Goal: Information Seeking & Learning: Learn about a topic

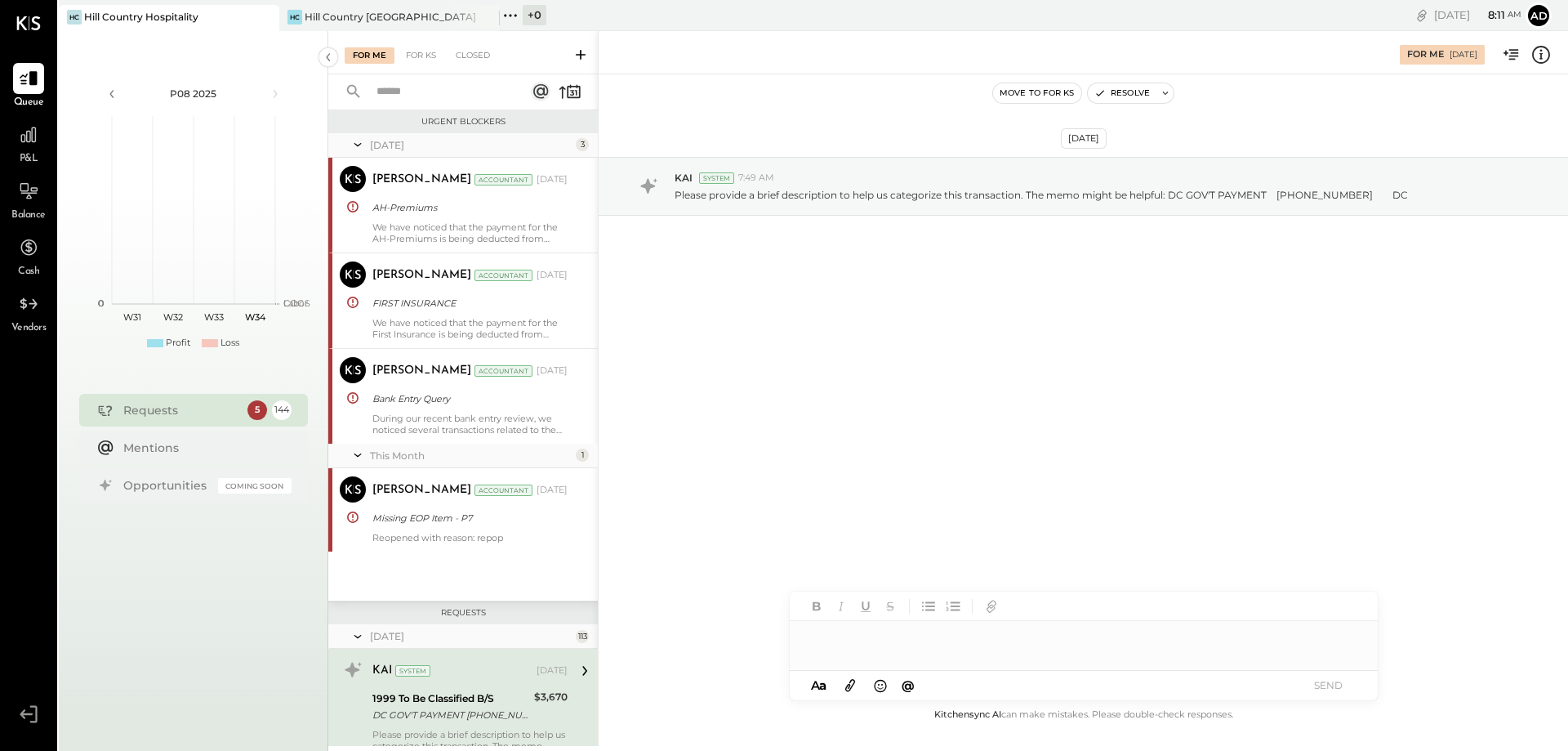
scroll to position [275, 0]
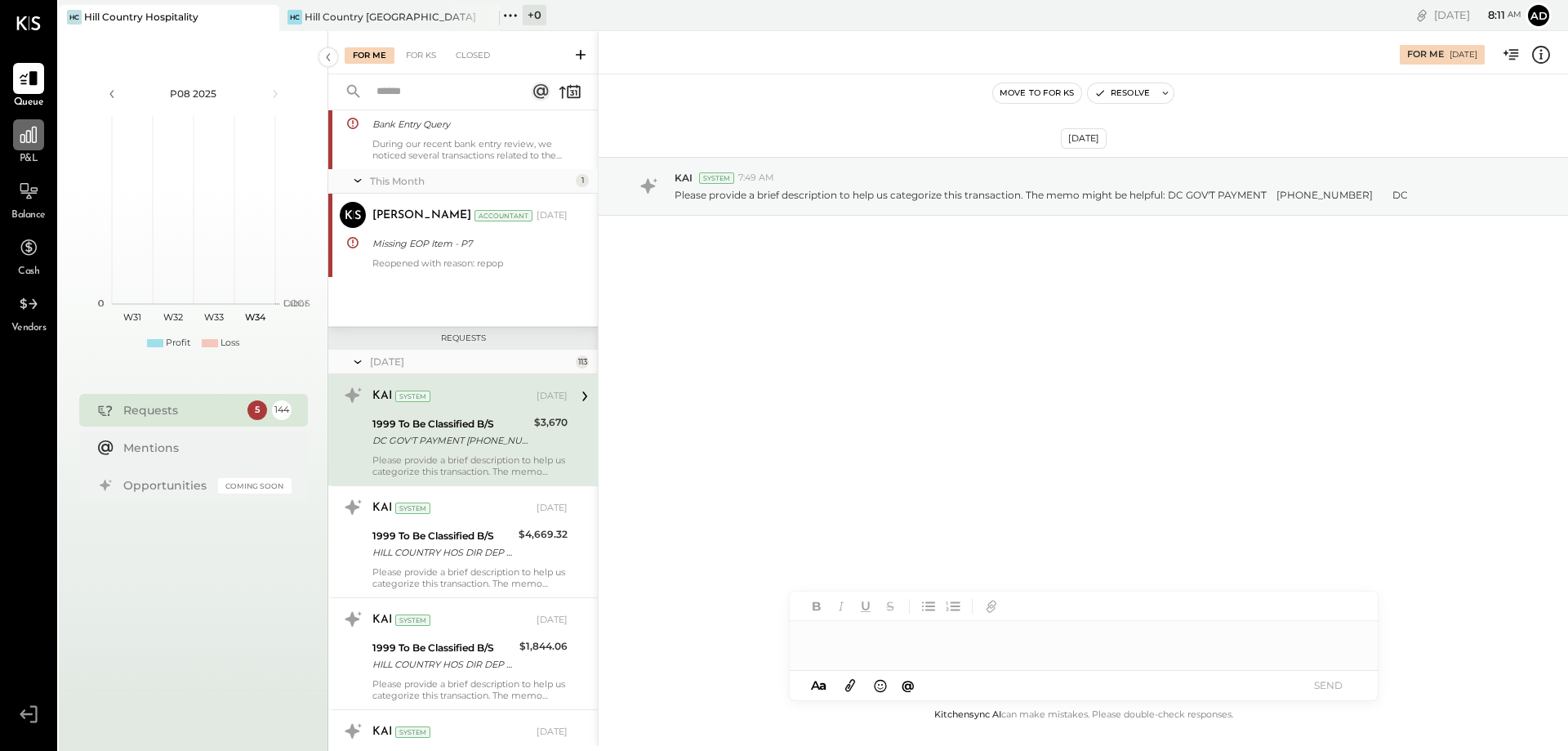
click at [27, 141] on icon at bounding box center [28, 135] width 17 height 17
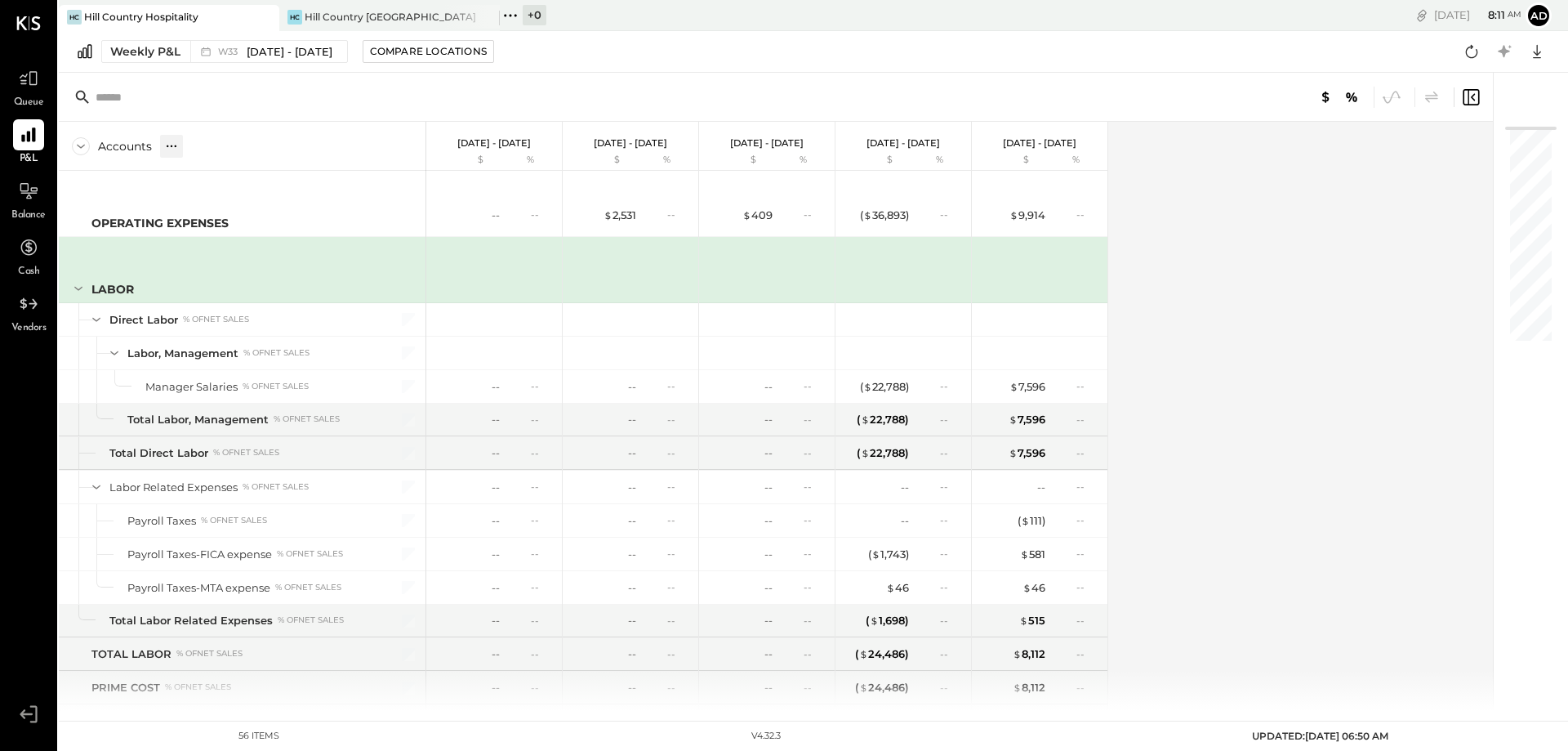
click at [162, 151] on div at bounding box center [171, 145] width 23 height 23
click at [72, 150] on icon at bounding box center [81, 146] width 18 height 18
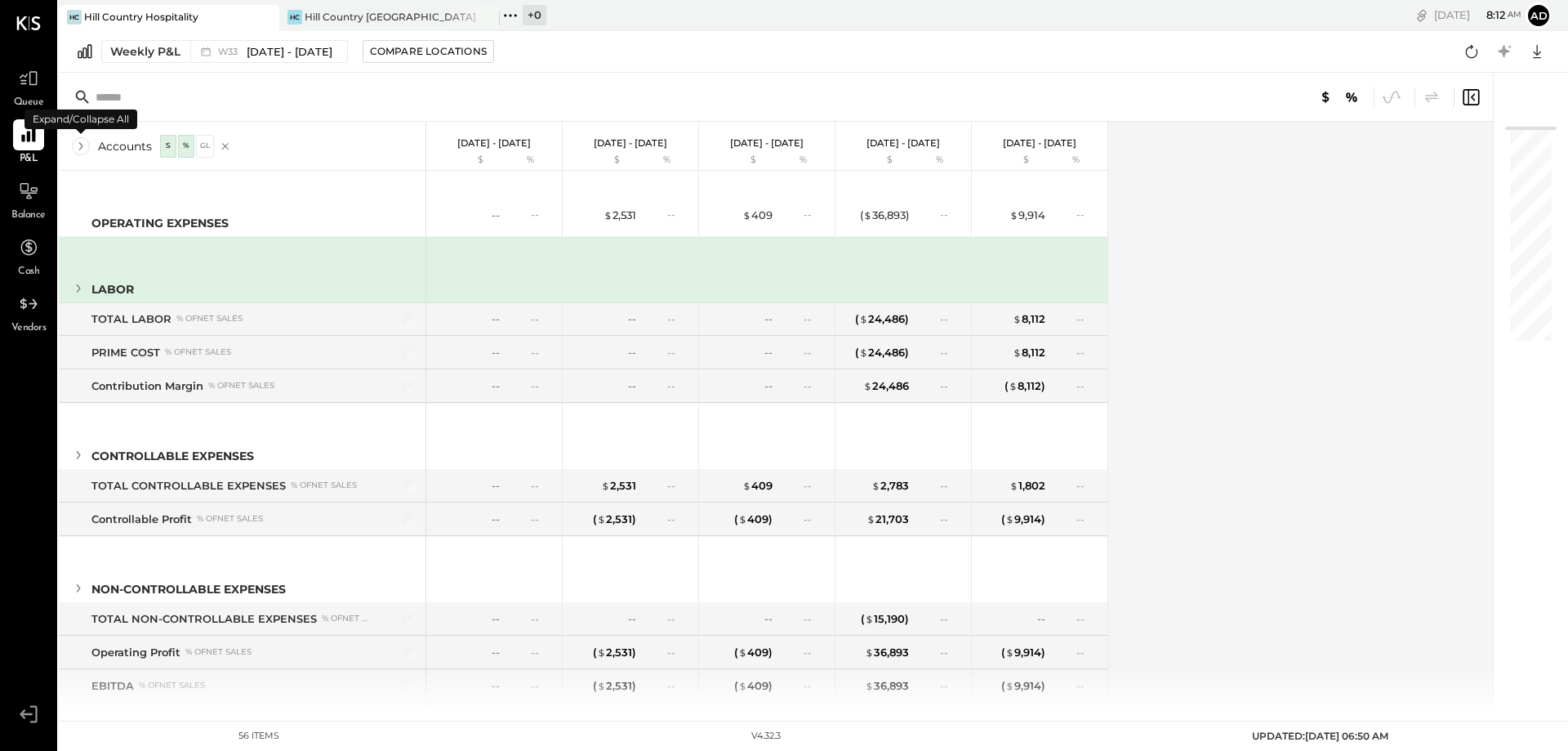
click at [76, 149] on icon at bounding box center [81, 146] width 18 height 18
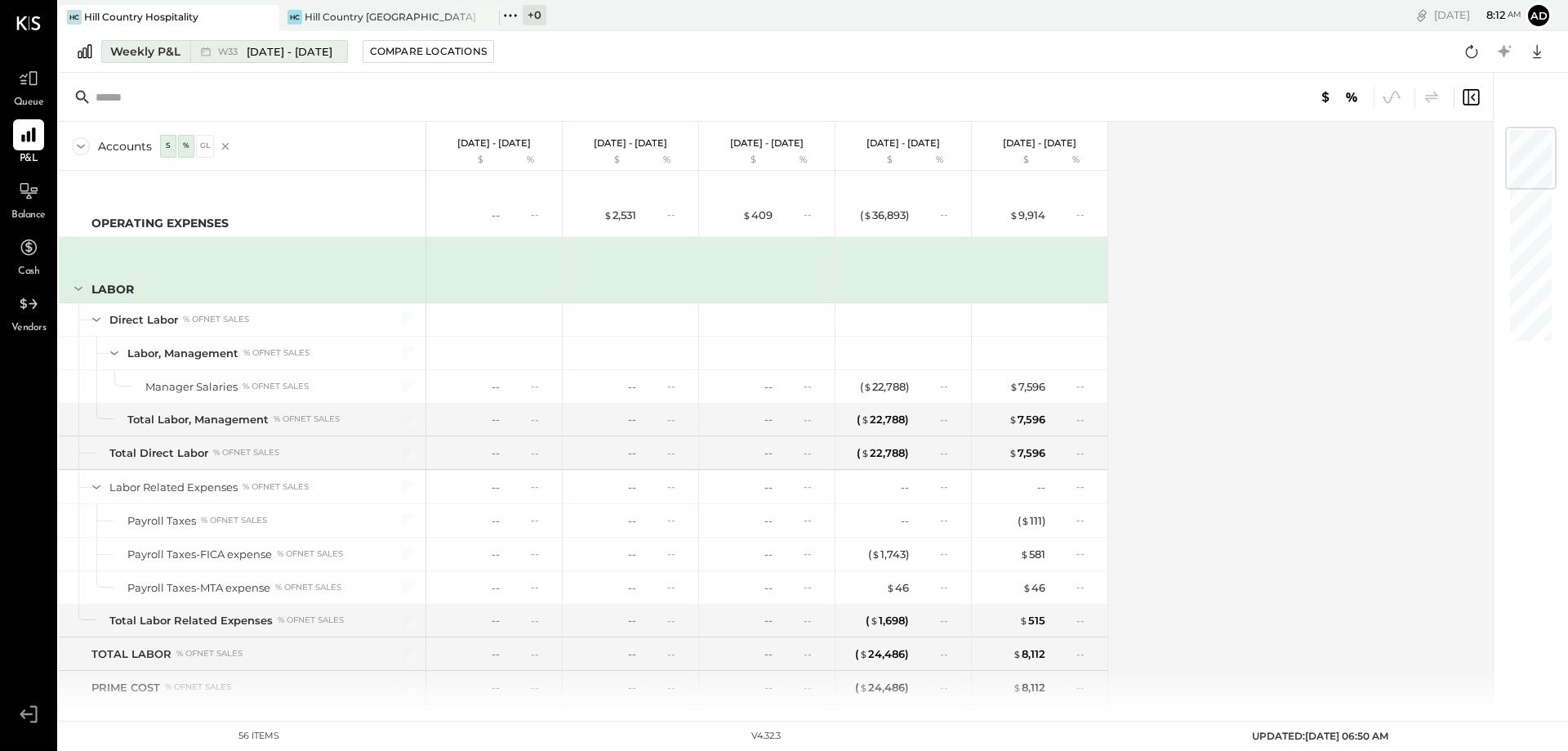
click at [328, 53] on span "[DATE] - [DATE]" at bounding box center [289, 52] width 86 height 16
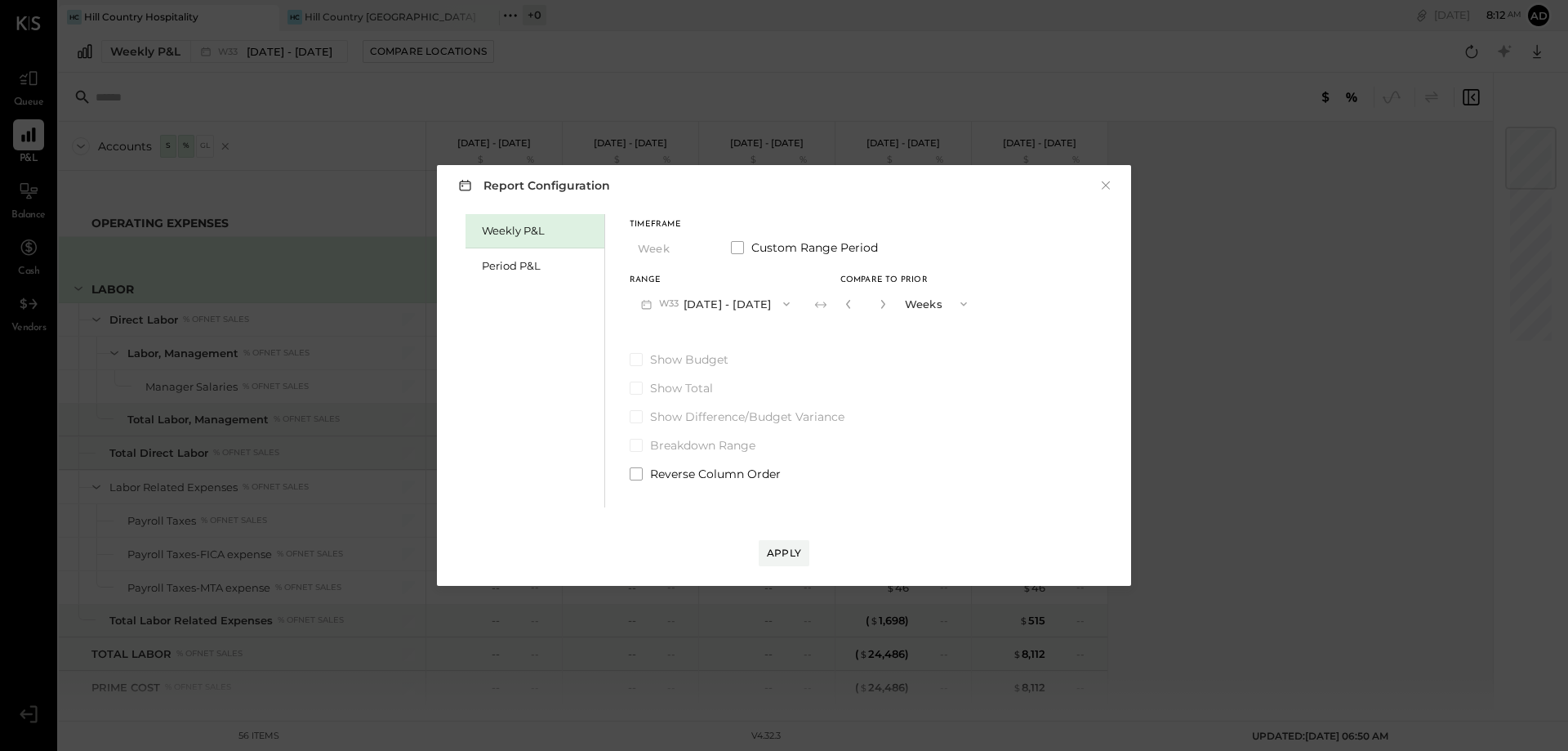
click at [529, 221] on div "Weekly P&L" at bounding box center [534, 231] width 139 height 34
click at [783, 306] on span "button" at bounding box center [782, 304] width 21 height 13
click at [783, 306] on div "W34 [DATE] - [DATE]" at bounding box center [723, 306] width 186 height 34
click at [512, 230] on div "Weekly P&L" at bounding box center [539, 231] width 114 height 16
click at [271, 57] on div "Report Configuration × Weekly P&L Period P&L Timeframe Week Custom Range Period…" at bounding box center [784, 375] width 1568 height 751
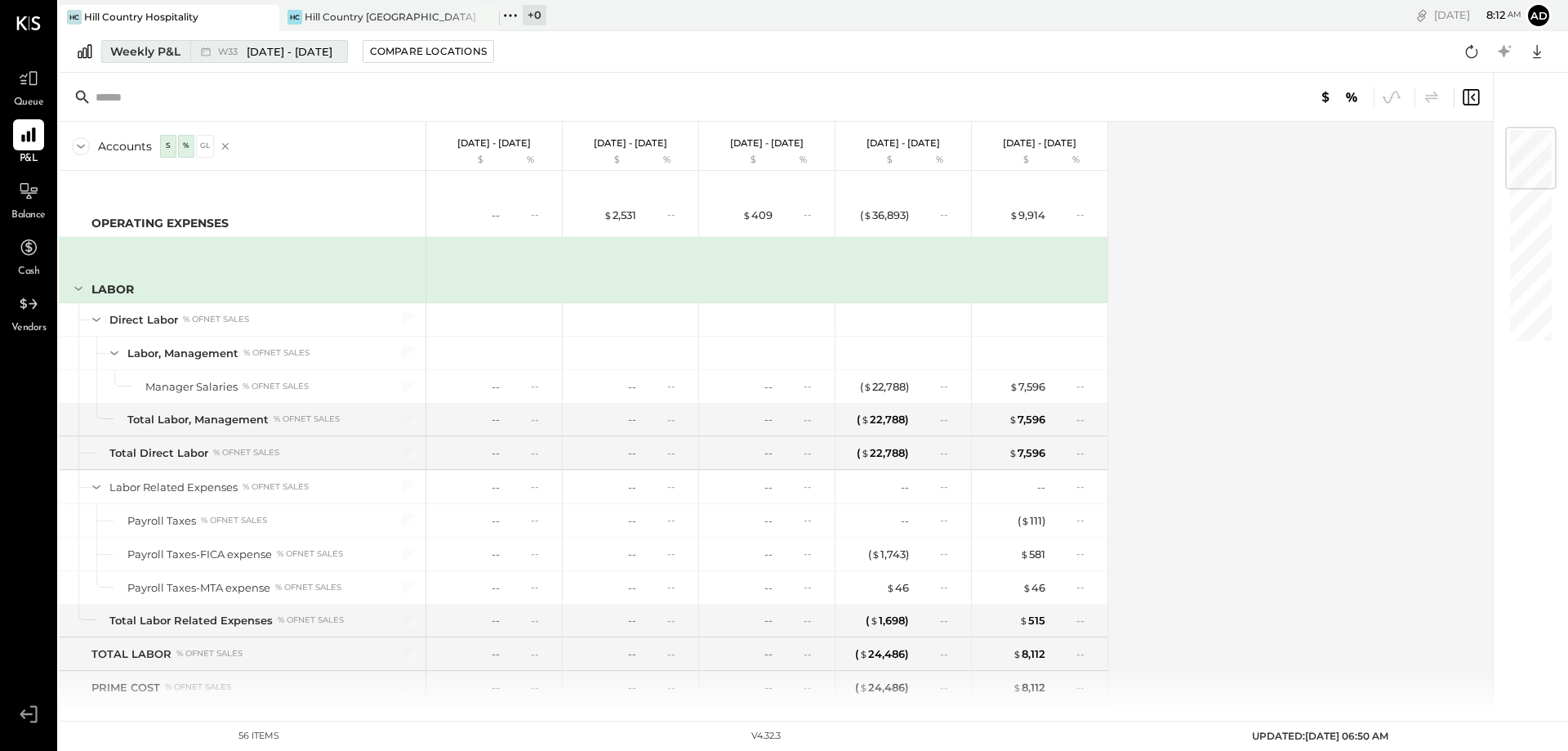
click at [255, 50] on span "[DATE] - [DATE]" at bounding box center [289, 52] width 86 height 16
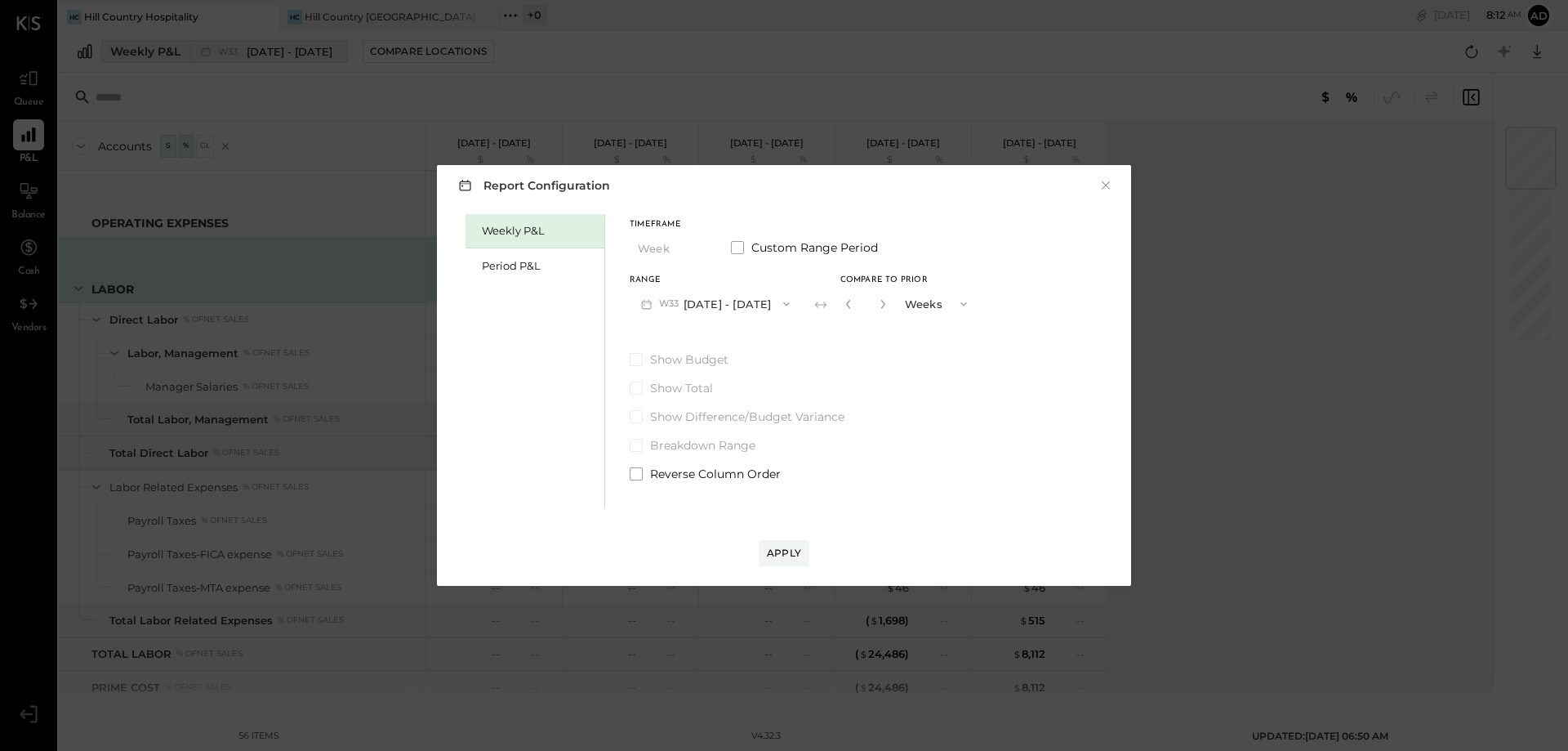
click at [255, 50] on div "Report Configuration × Weekly P&L Period P&L Timeframe Week Custom Range Period…" at bounding box center [784, 375] width 1568 height 751
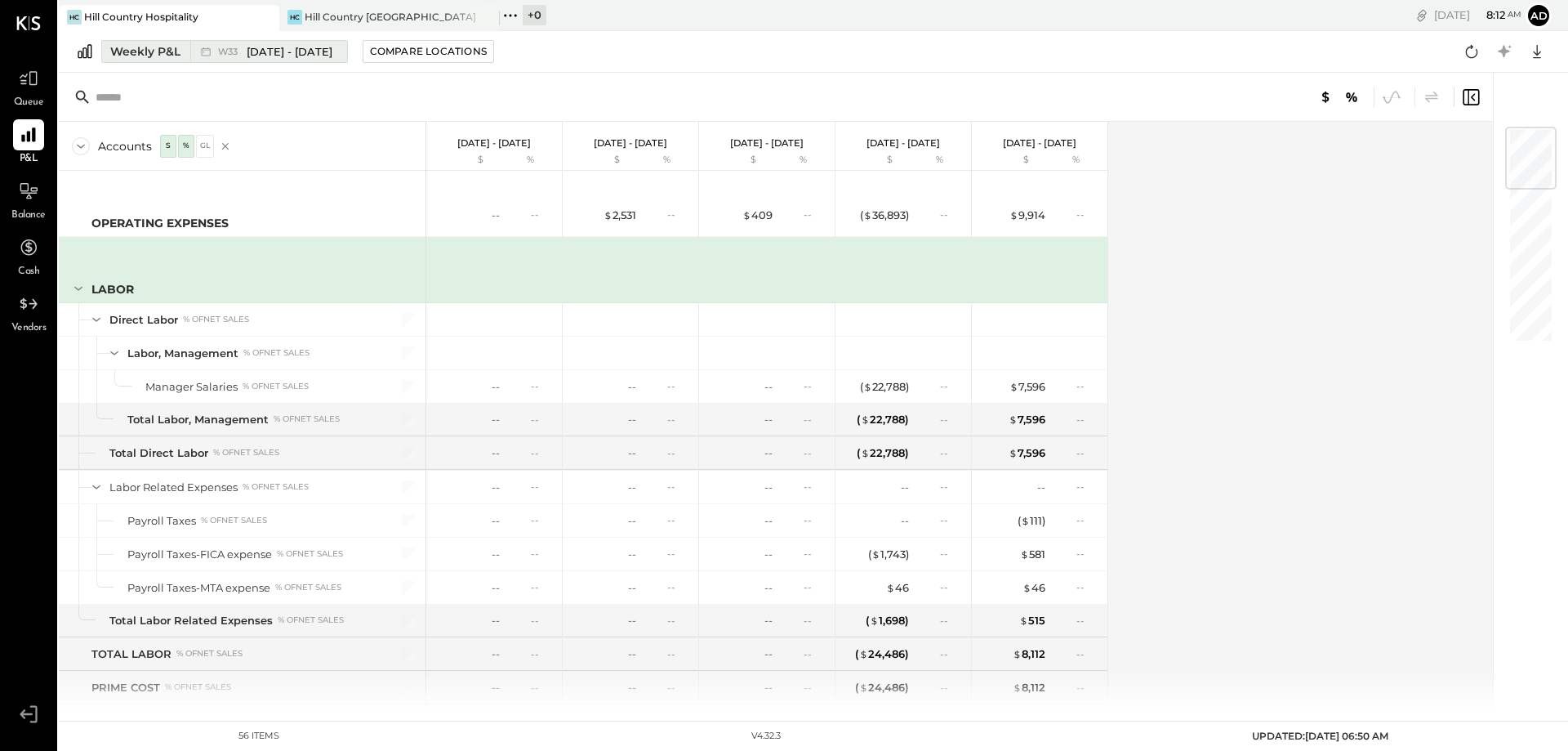
click at [326, 50] on span "[DATE] - [DATE]" at bounding box center [289, 52] width 86 height 16
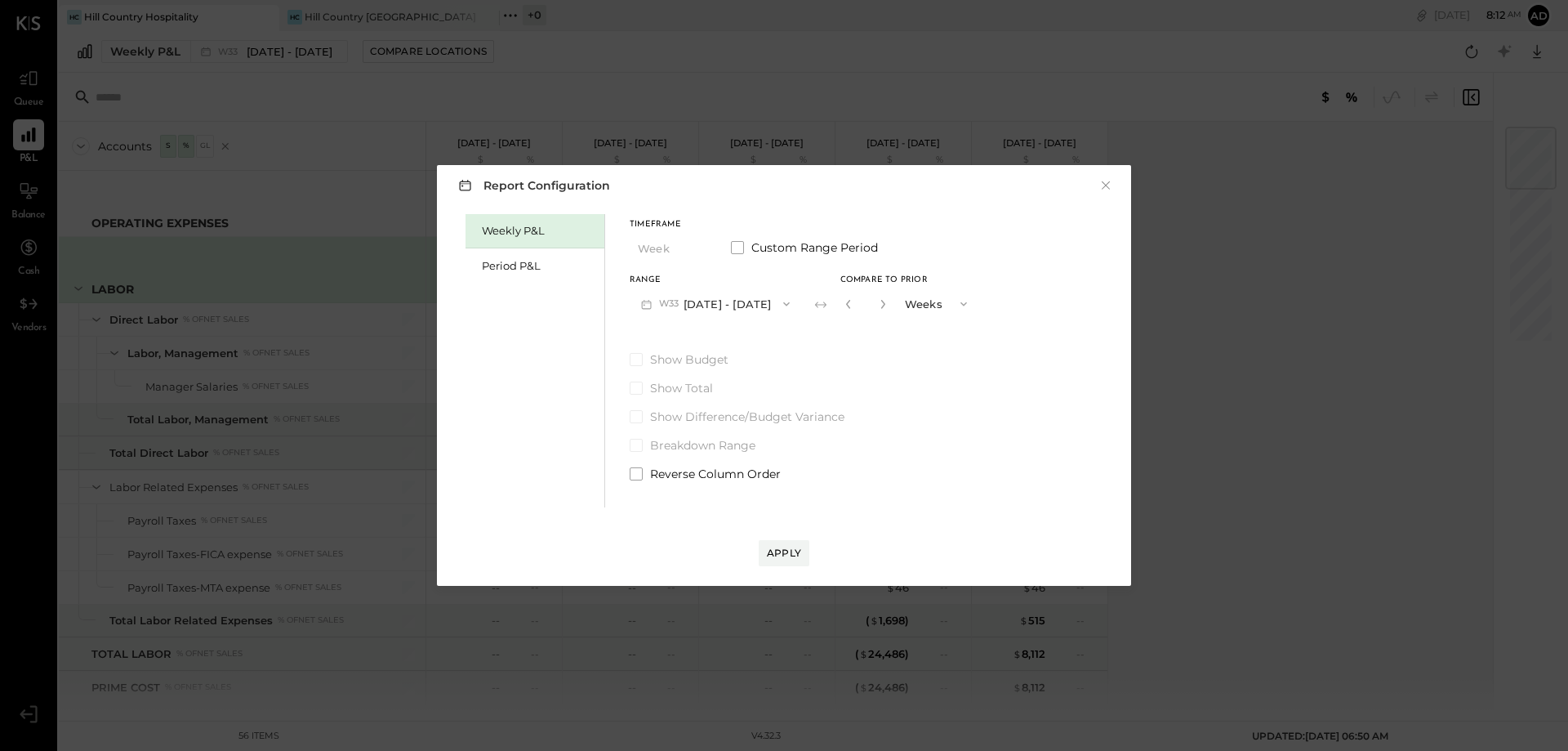
click at [821, 306] on icon at bounding box center [821, 305] width 17 height 17
click at [783, 303] on icon "button" at bounding box center [787, 304] width 13 height 13
click at [731, 411] on span "[DATE] - [DATE]" at bounding box center [706, 408] width 78 height 14
click at [776, 544] on button "Apply" at bounding box center [783, 552] width 51 height 26
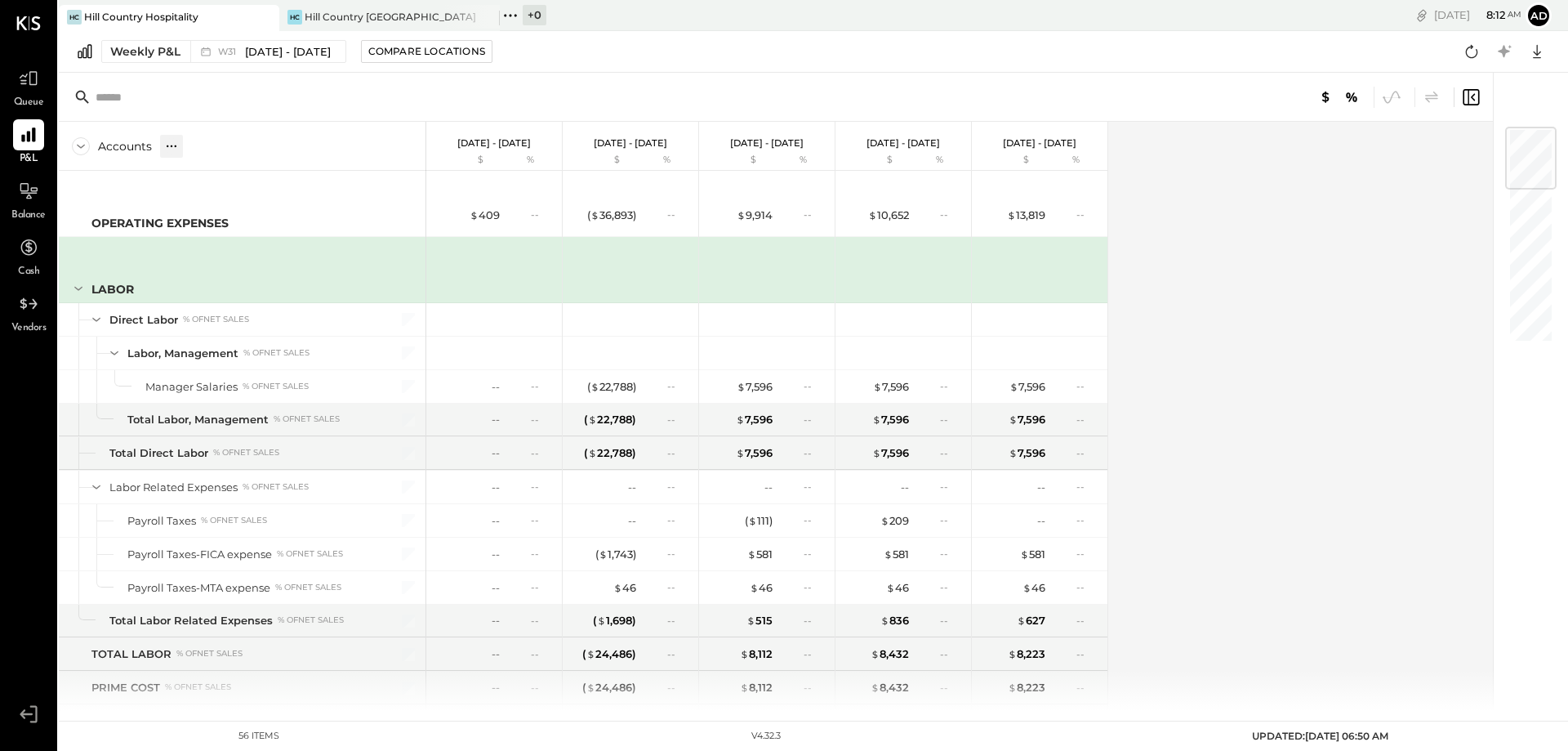
click at [174, 146] on icon at bounding box center [172, 146] width 17 height 17
click at [134, 146] on div "Accounts" at bounding box center [124, 146] width 54 height 17
click at [159, 49] on div "Weekly P&L" at bounding box center [145, 52] width 70 height 17
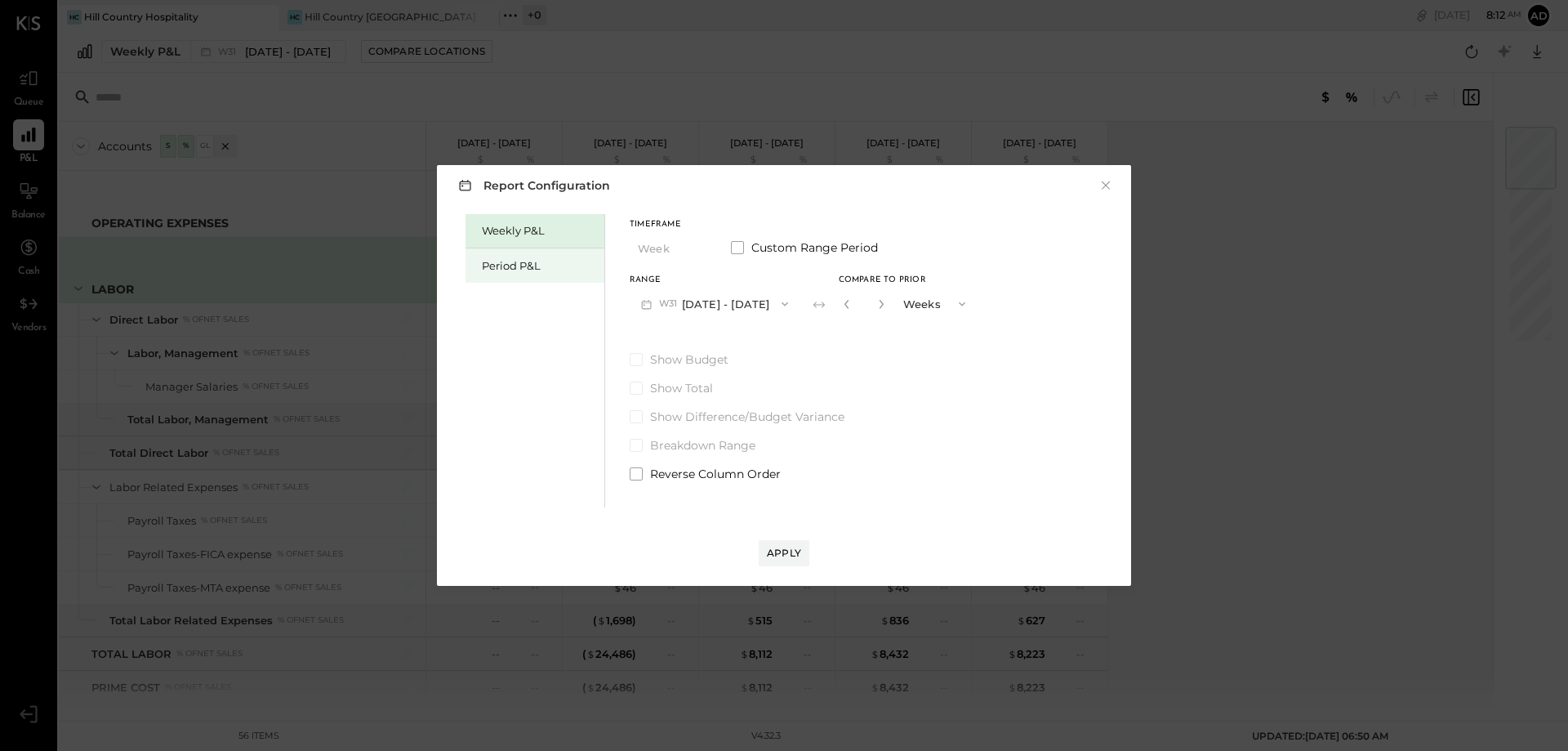
click at [535, 266] on div "Period P&L" at bounding box center [539, 266] width 114 height 16
click at [871, 305] on div "Compare" at bounding box center [845, 302] width 53 height 14
click at [786, 553] on div "Apply" at bounding box center [783, 552] width 34 height 14
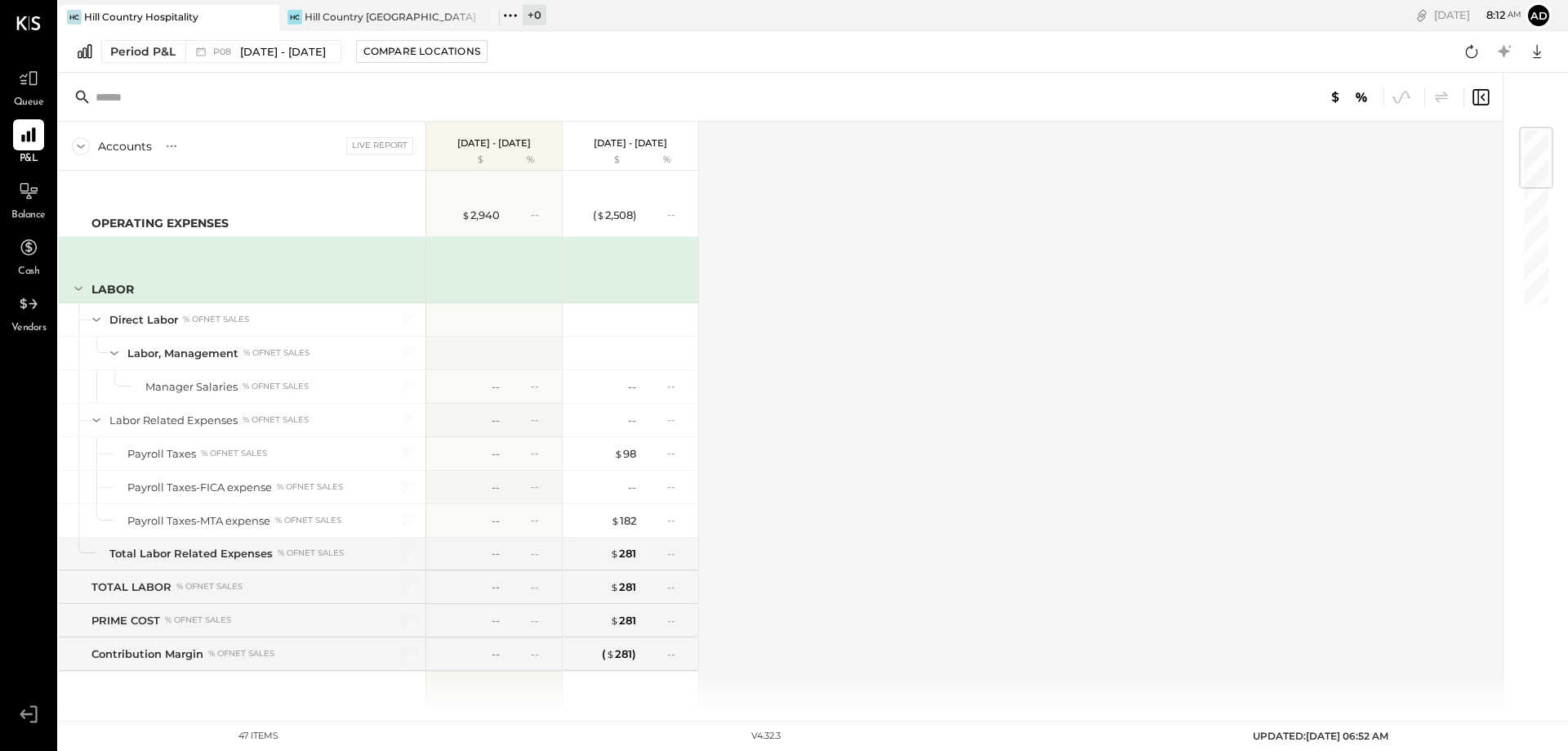
click at [1538, 159] on div at bounding box center [1535, 158] width 34 height 62
click at [389, 144] on div "Live Report" at bounding box center [380, 145] width 67 height 17
click at [170, 149] on icon at bounding box center [172, 146] width 17 height 17
click at [208, 150] on div "GL" at bounding box center [205, 145] width 17 height 14
click at [81, 146] on icon at bounding box center [81, 146] width 18 height 18
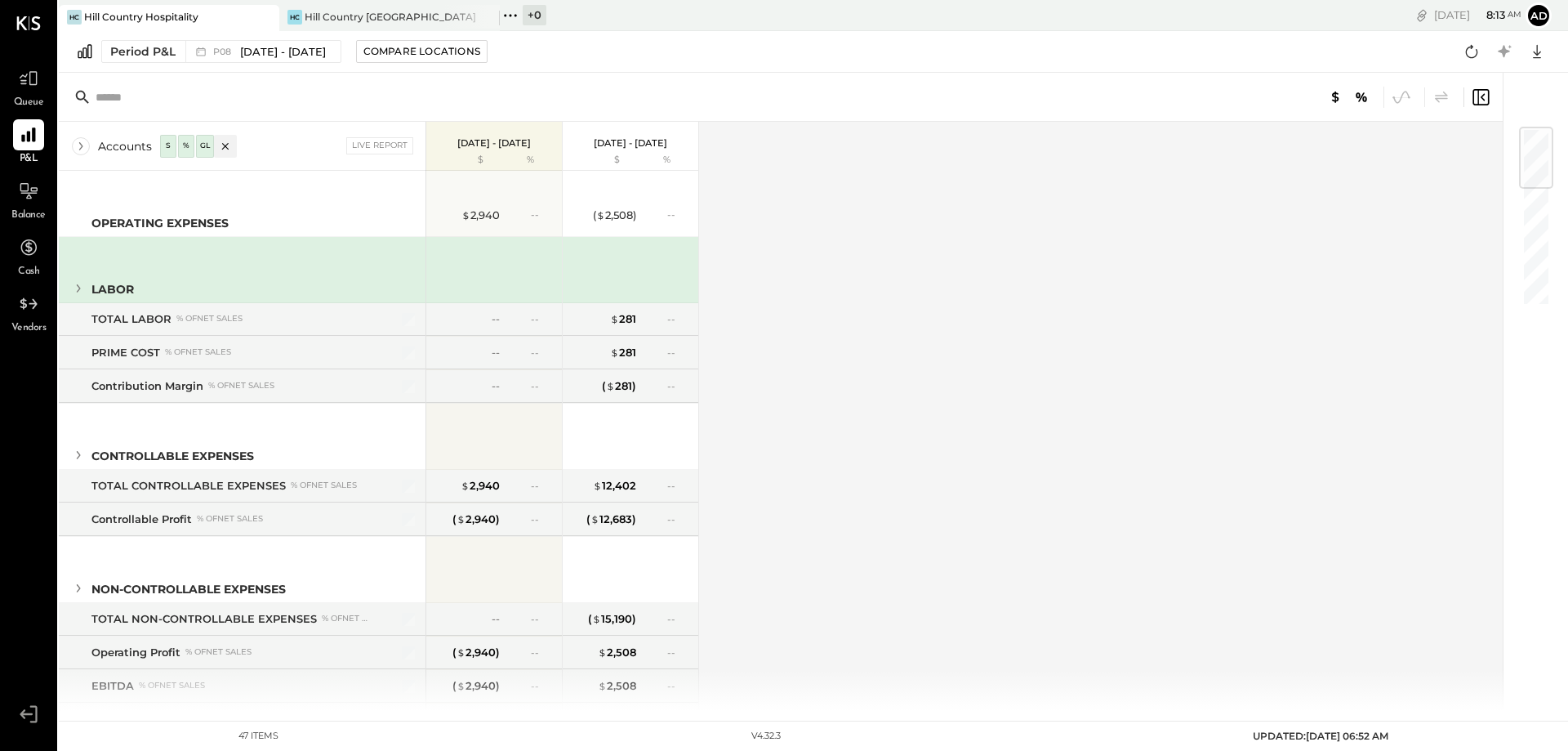
click at [114, 150] on div "Accounts" at bounding box center [124, 146] width 54 height 17
click at [234, 148] on div at bounding box center [225, 145] width 23 height 23
click at [82, 148] on icon at bounding box center [81, 146] width 18 height 18
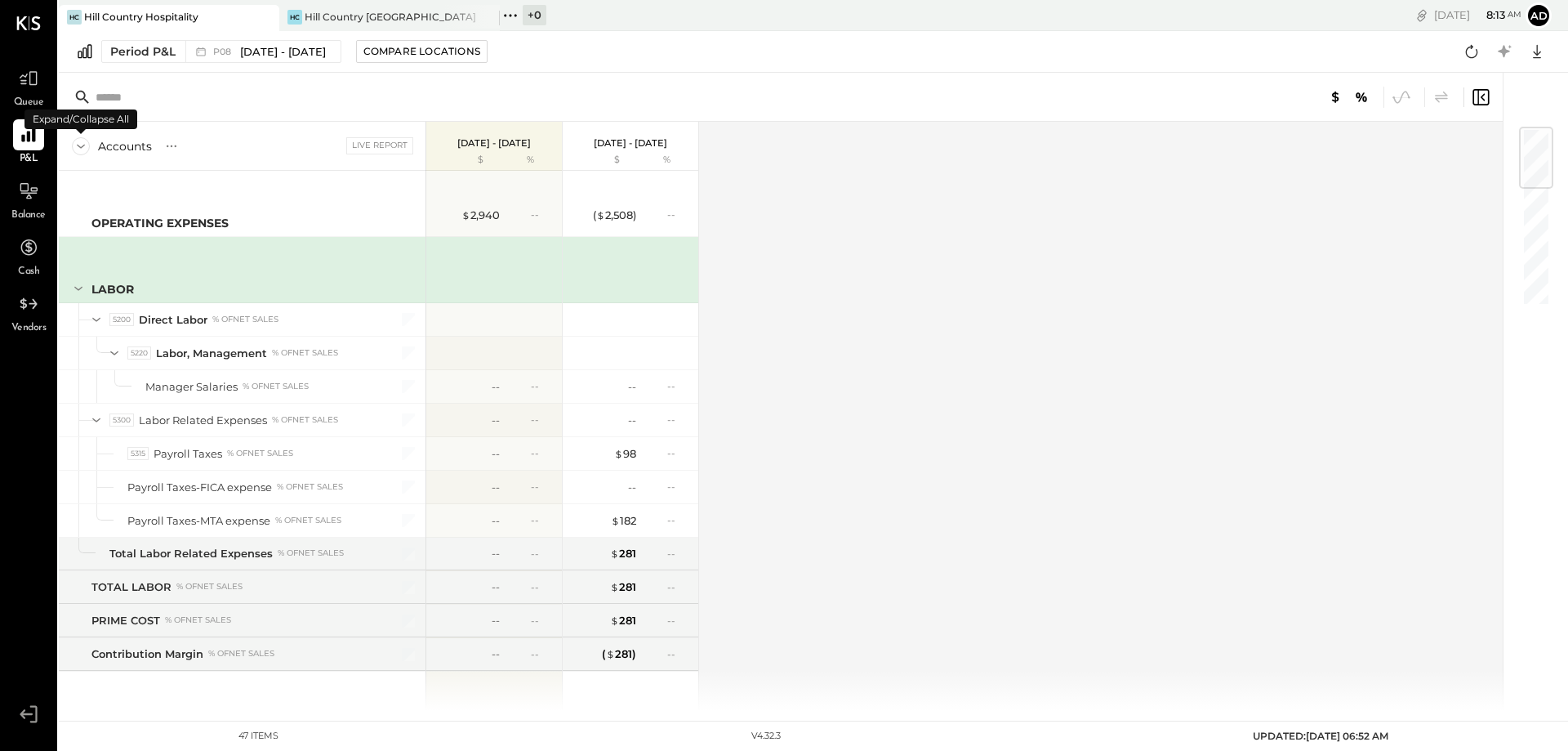
click at [82, 148] on icon at bounding box center [81, 146] width 18 height 18
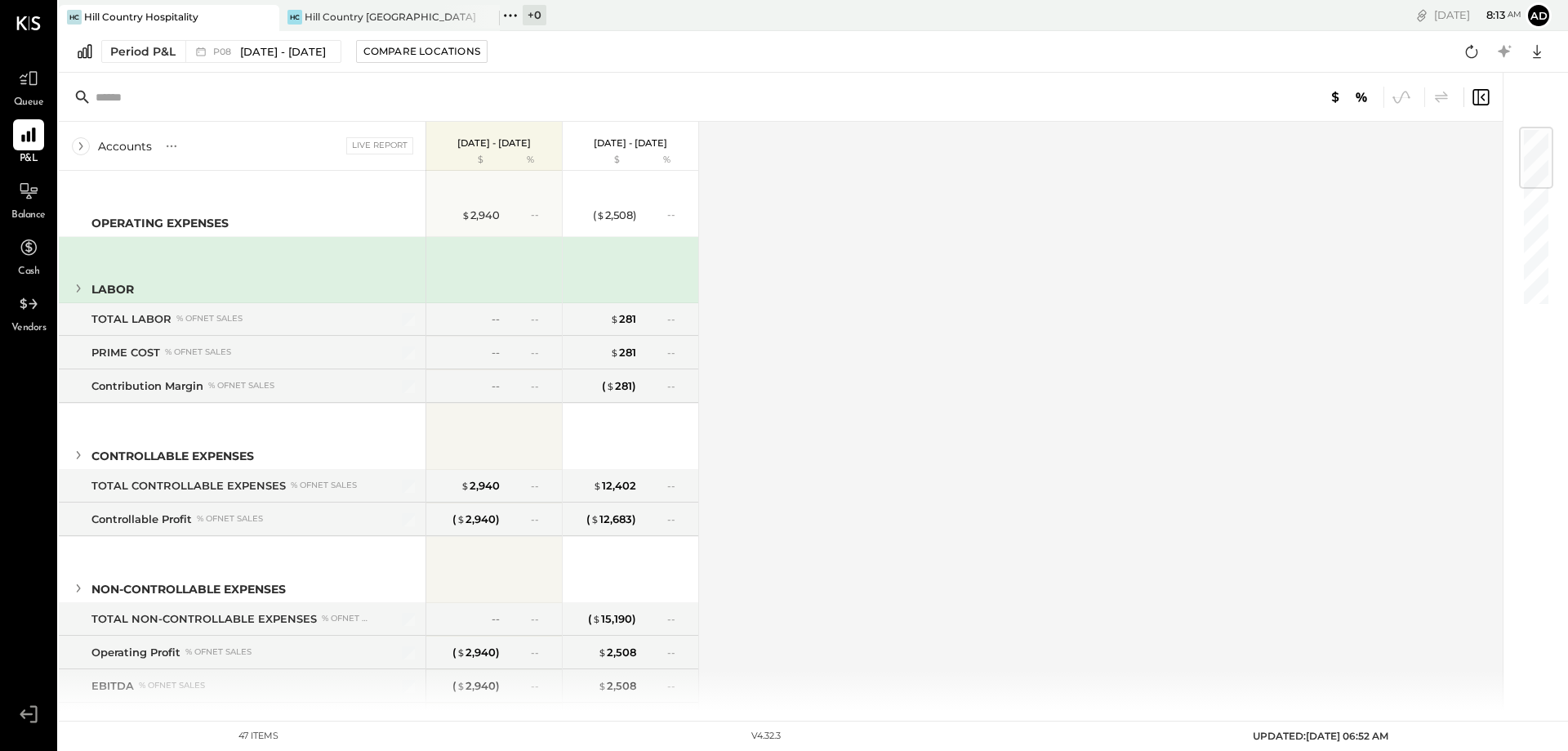
click at [111, 94] on input "text" at bounding box center [224, 97] width 257 height 29
click at [84, 94] on icon at bounding box center [83, 97] width 13 height 13
click at [83, 94] on icon at bounding box center [83, 98] width 18 height 18
click at [136, 18] on div "Hill Country Hospitality" at bounding box center [141, 17] width 114 height 14
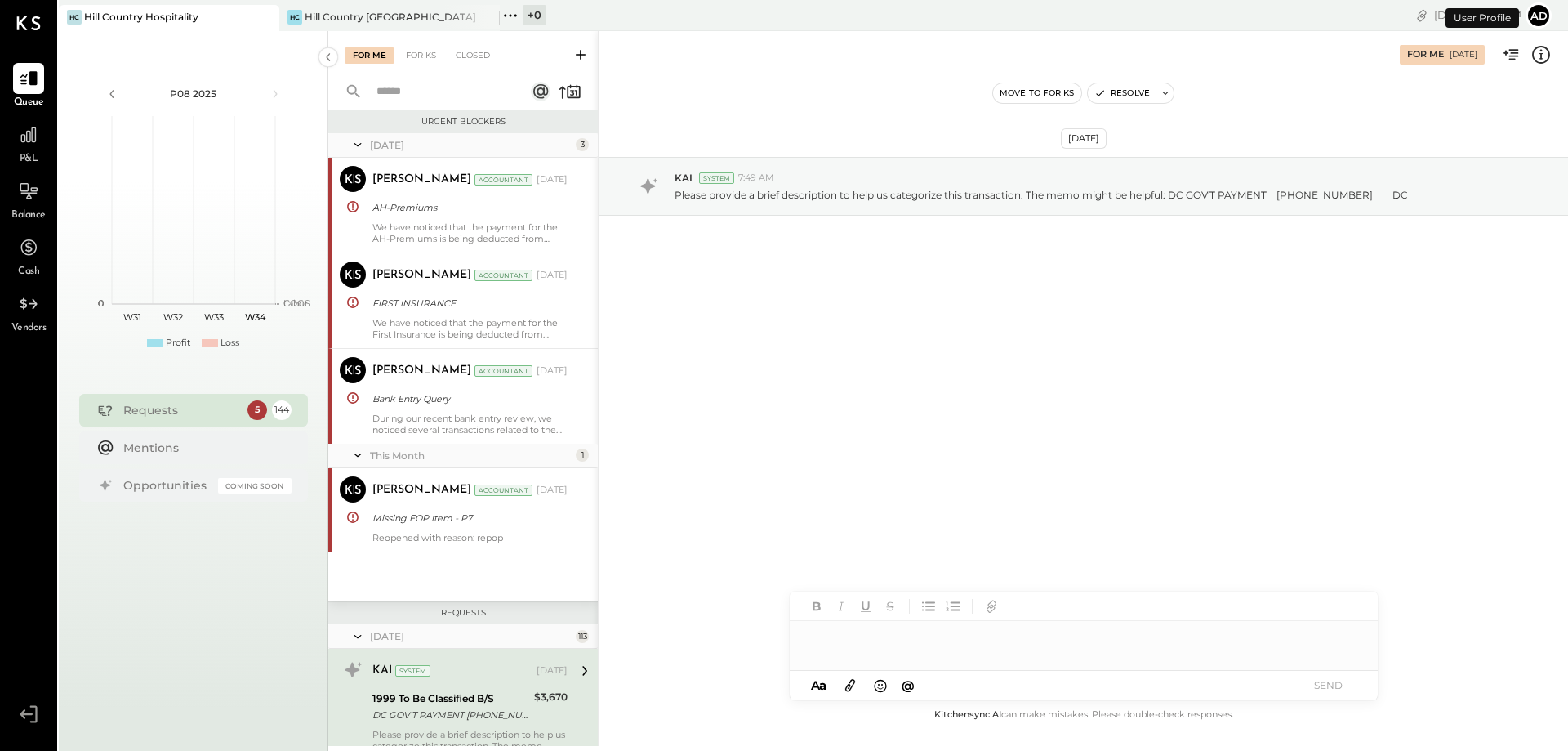
scroll to position [275, 0]
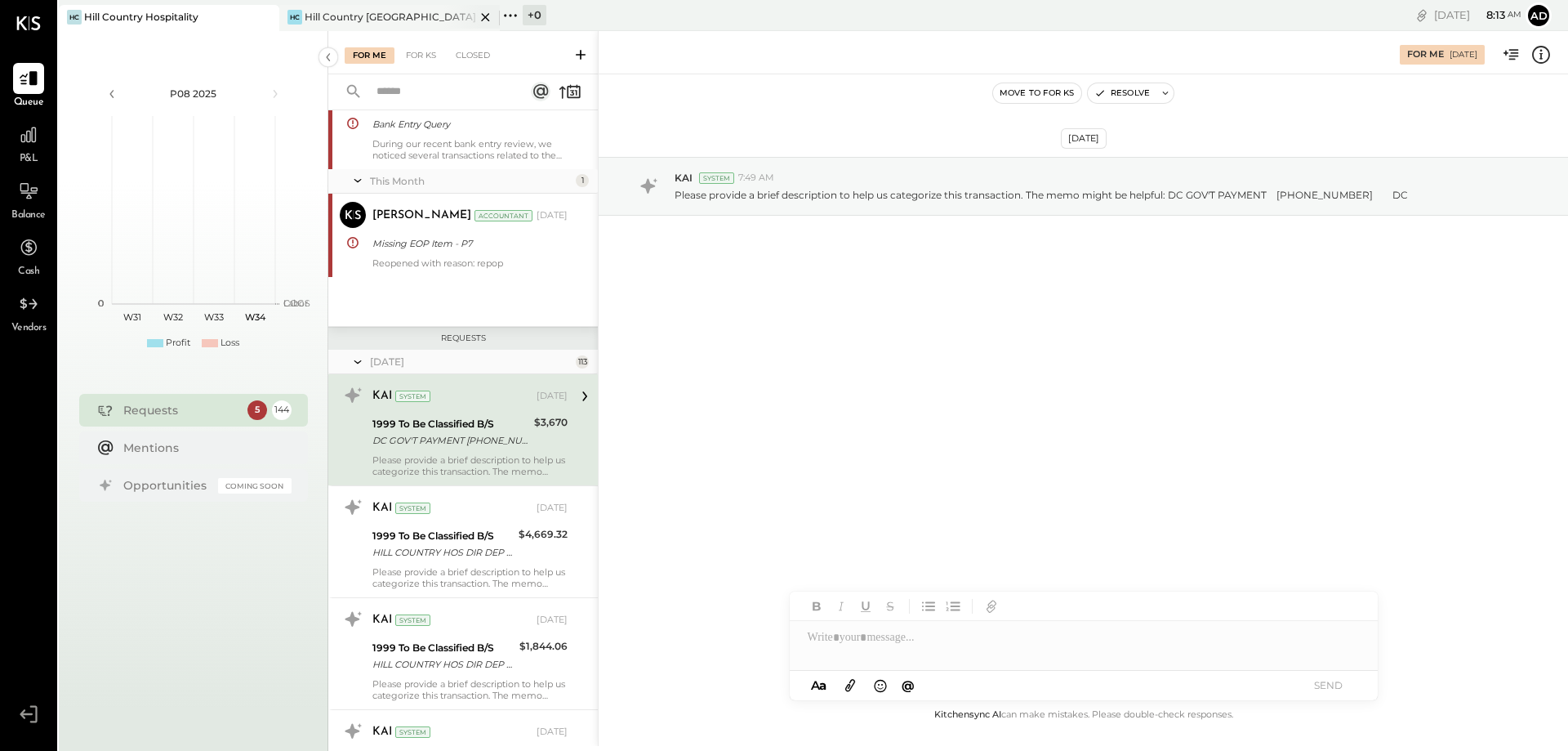
click at [340, 18] on div "Hill Country [GEOGRAPHIC_DATA]" at bounding box center [390, 17] width 170 height 14
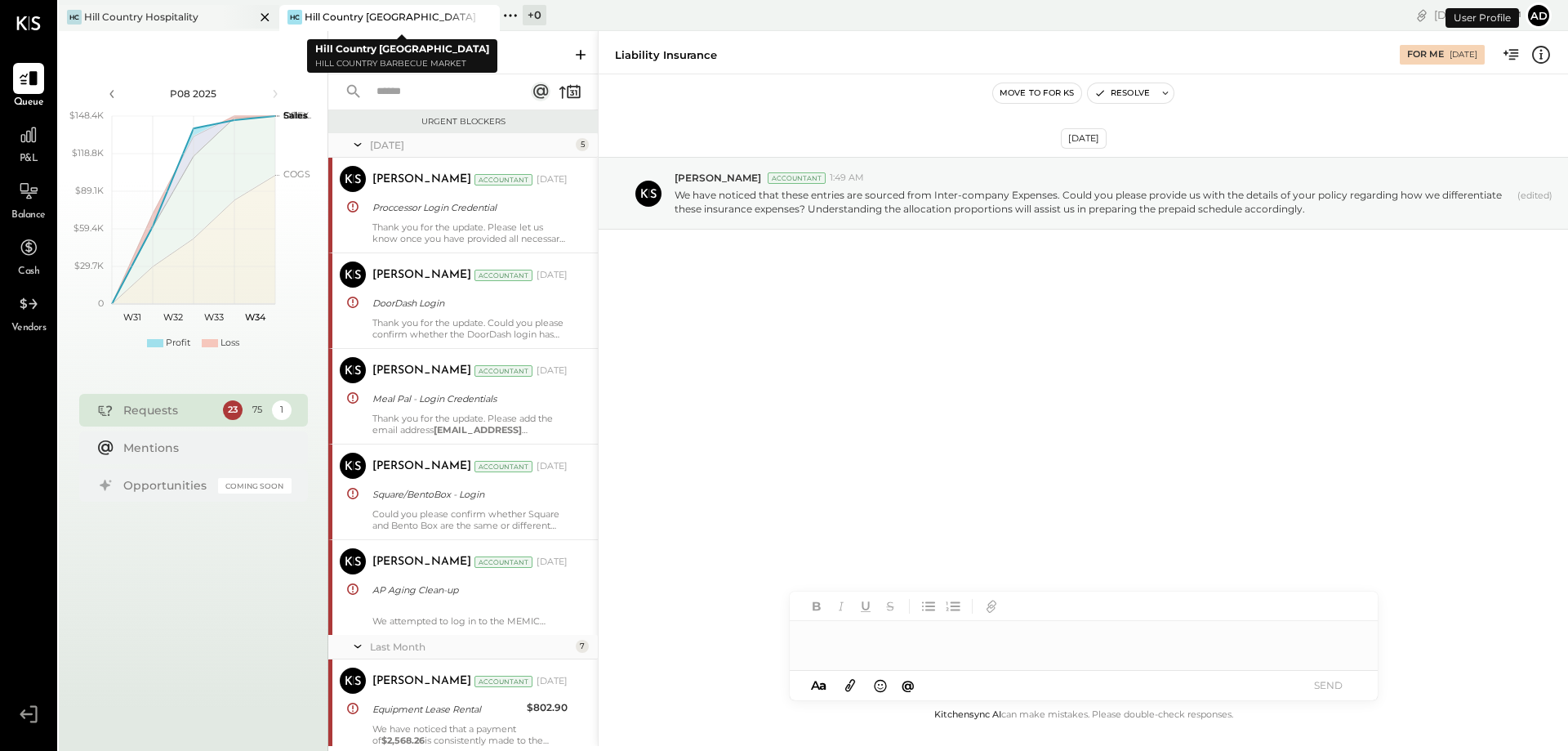
scroll to position [2406, 0]
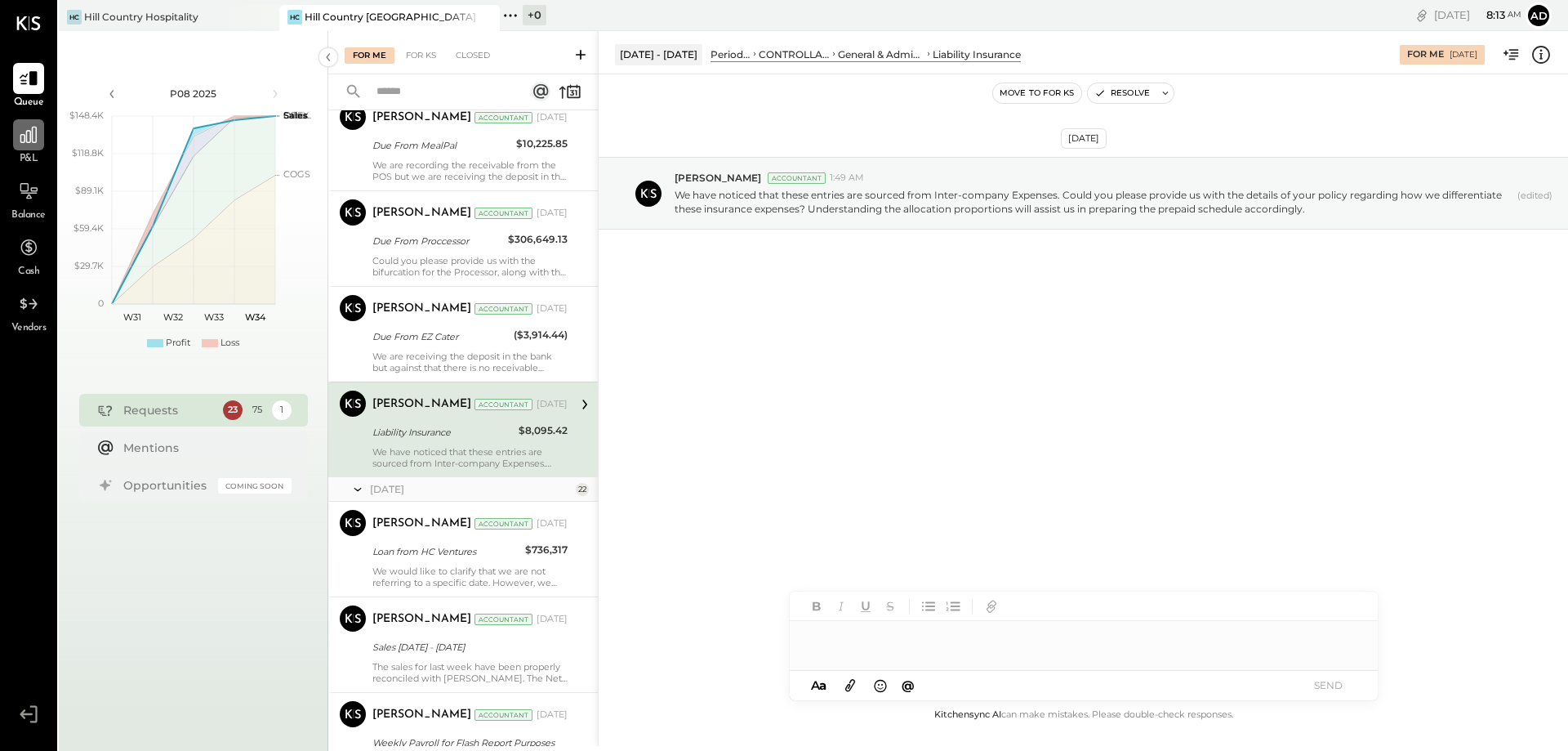
click at [31, 140] on icon at bounding box center [28, 134] width 21 height 21
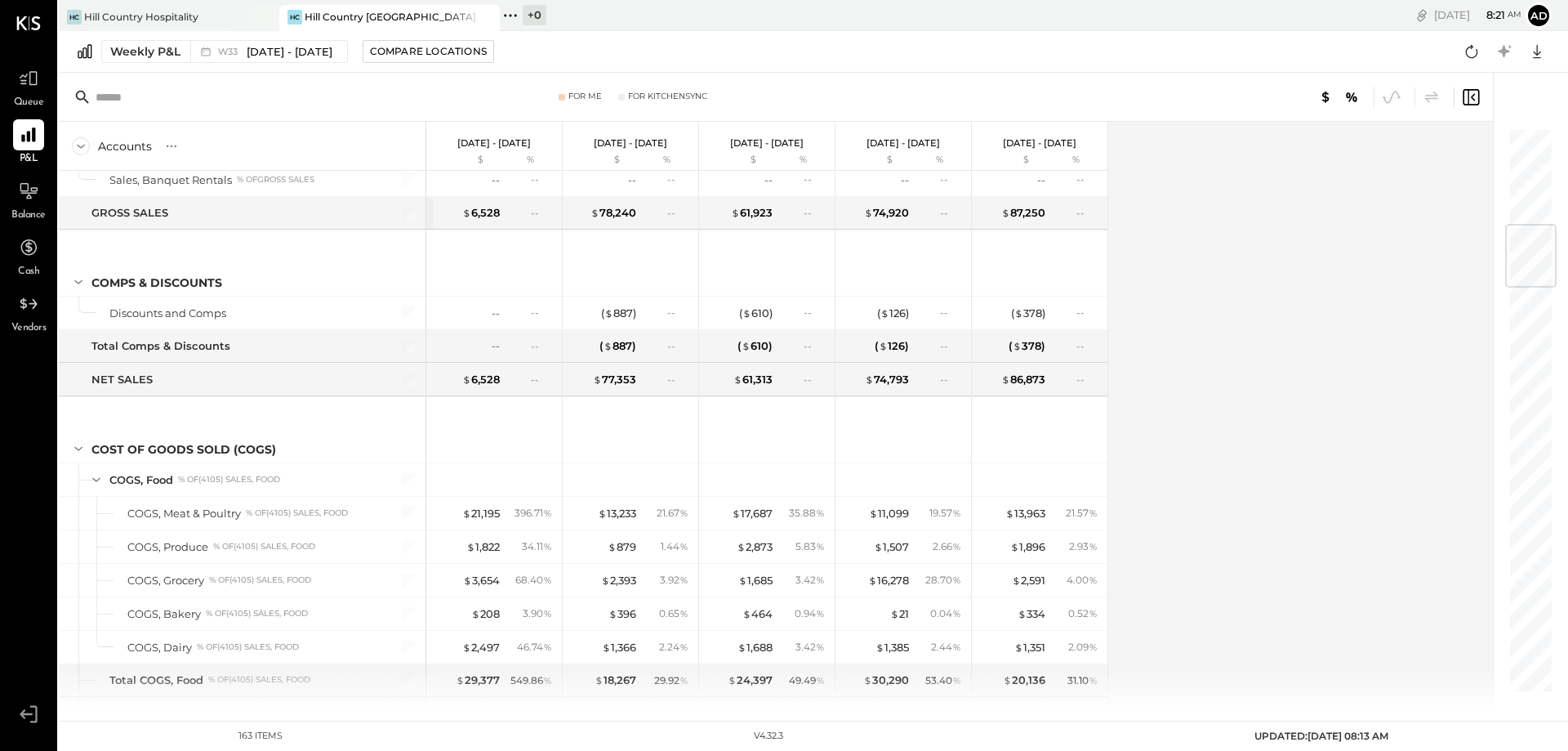
scroll to position [817, 0]
